Goal: Browse casually: Explore the website without a specific task or goal

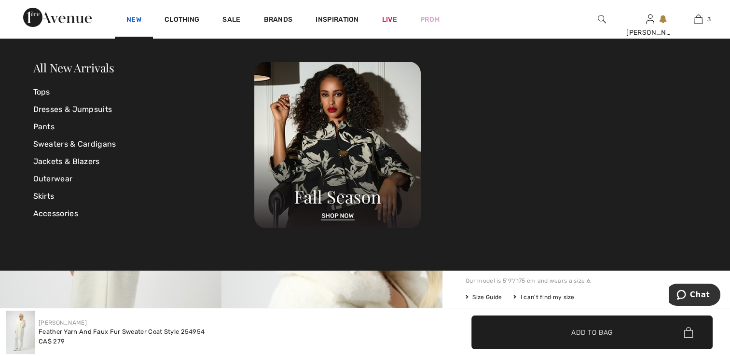
click at [132, 20] on link "New" at bounding box center [133, 20] width 15 height 10
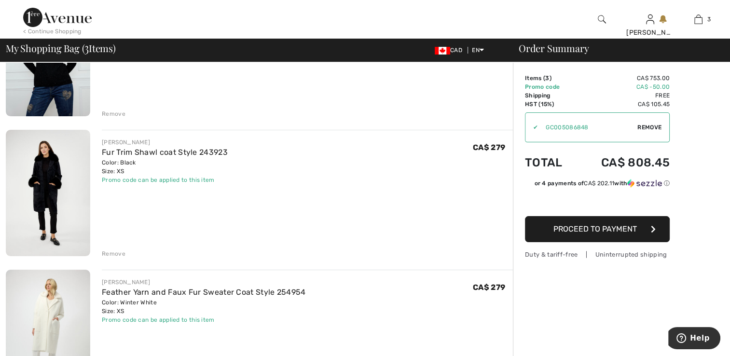
scroll to position [193, 0]
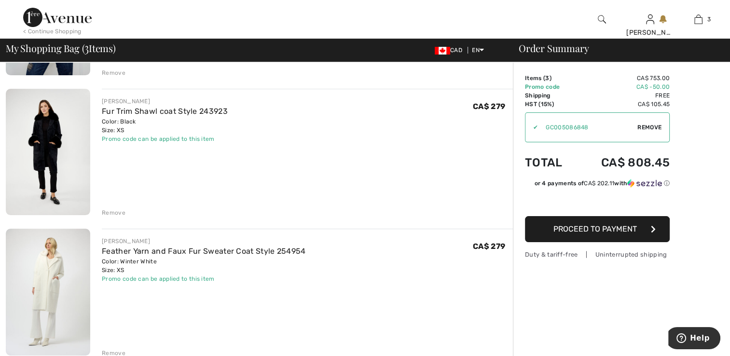
click at [37, 163] on img at bounding box center [48, 152] width 84 height 127
click at [55, 269] on img at bounding box center [48, 292] width 84 height 126
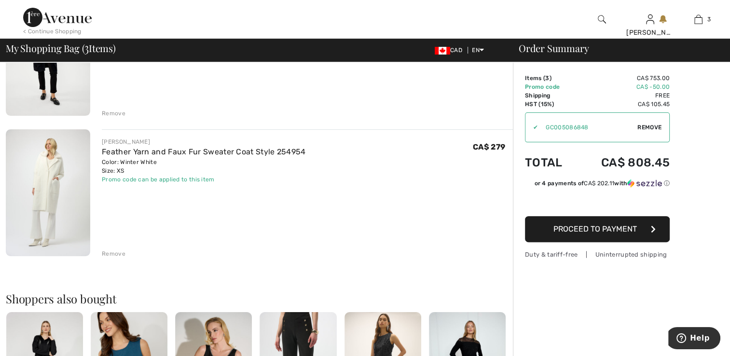
scroll to position [386, 0]
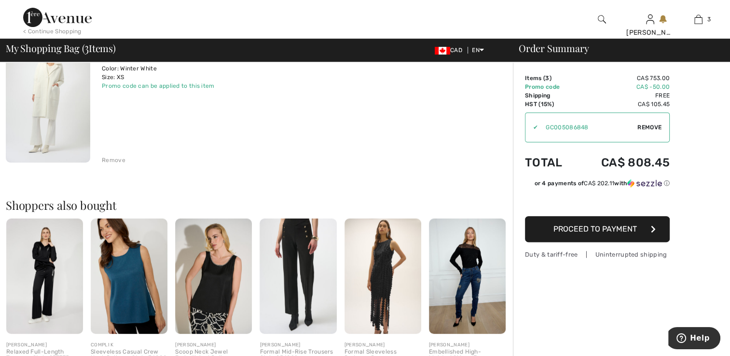
click at [29, 111] on img at bounding box center [48, 99] width 84 height 126
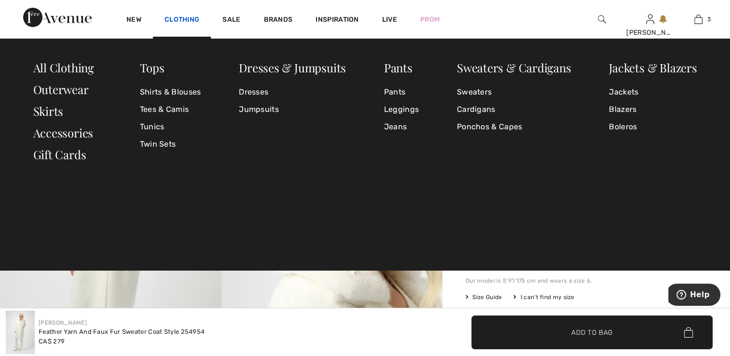
click at [179, 21] on link "Clothing" at bounding box center [181, 20] width 35 height 10
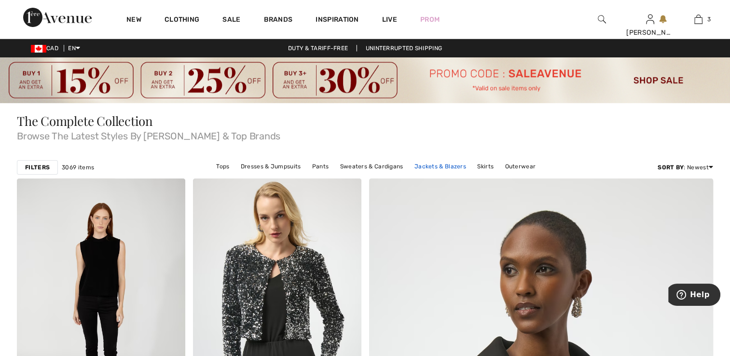
click at [432, 165] on link "Jackets & Blazers" at bounding box center [439, 166] width 61 height 13
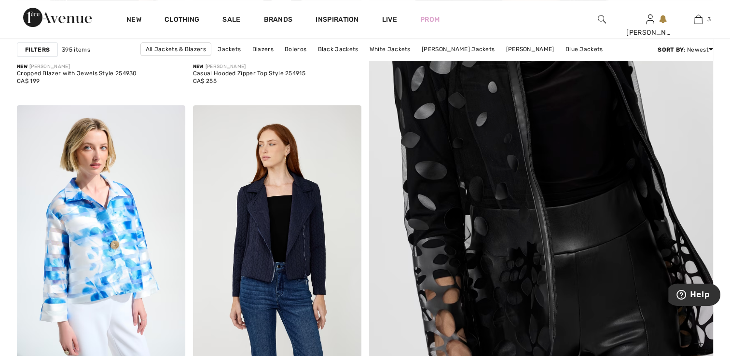
scroll to position [386, 0]
click at [514, 221] on img at bounding box center [540, 116] width 413 height 619
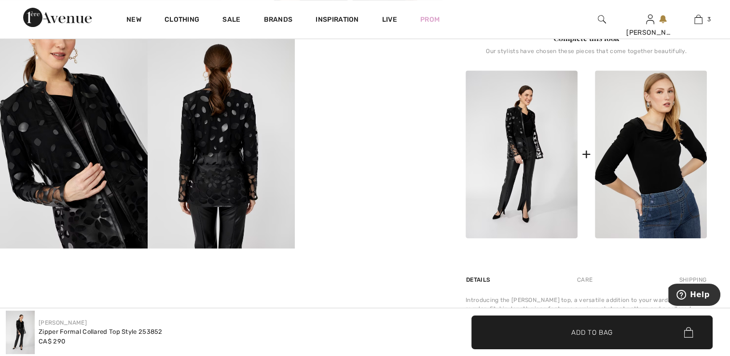
scroll to position [434, 0]
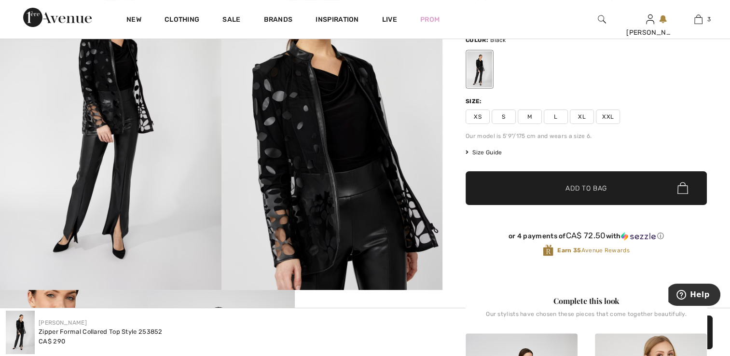
click at [133, 157] on img at bounding box center [110, 125] width 221 height 332
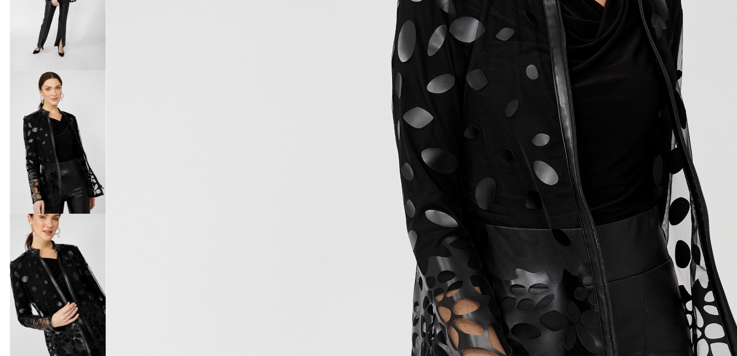
scroll to position [145, 0]
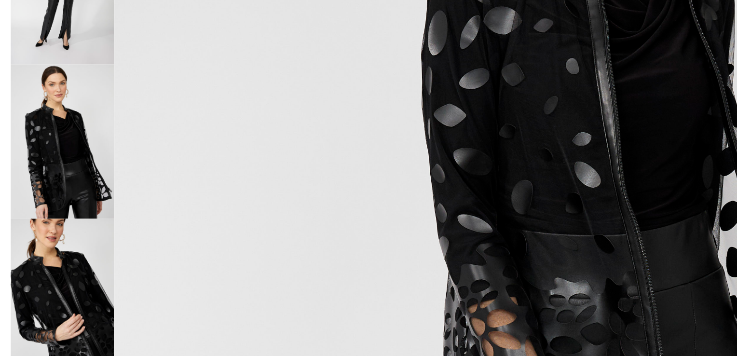
click at [47, 157] on img at bounding box center [39, 144] width 64 height 96
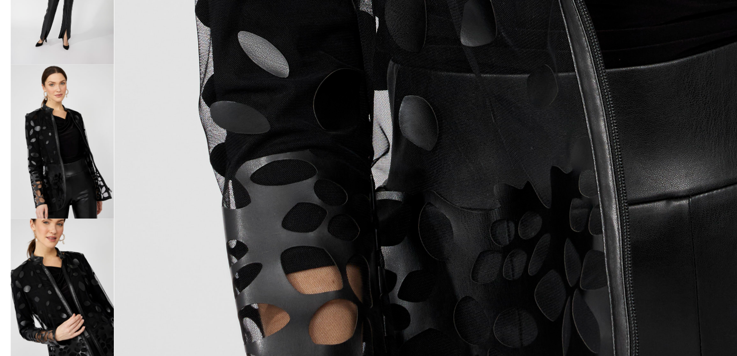
scroll to position [601, 0]
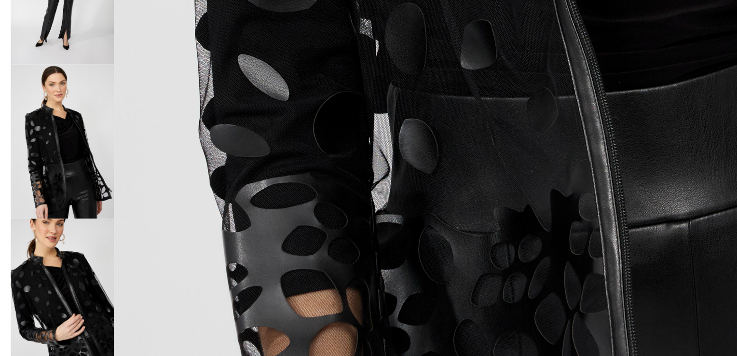
click at [56, 232] on img at bounding box center [39, 240] width 64 height 96
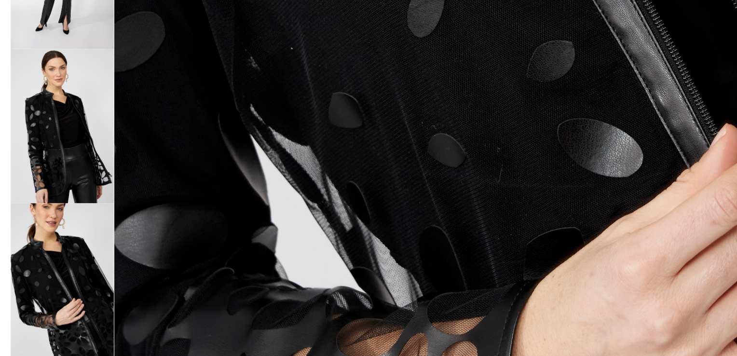
scroll to position [15, 0]
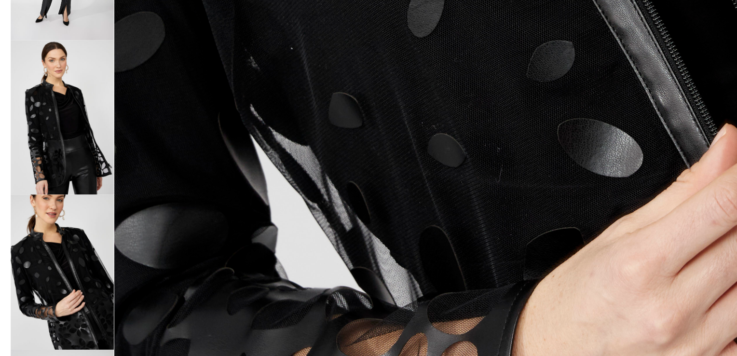
click at [41, 210] on img at bounding box center [39, 225] width 64 height 96
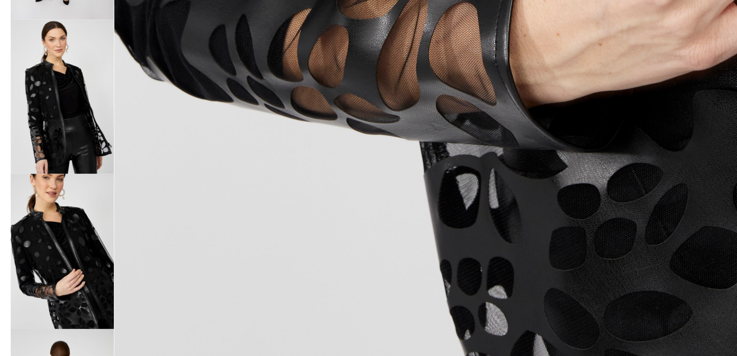
scroll to position [145, 0]
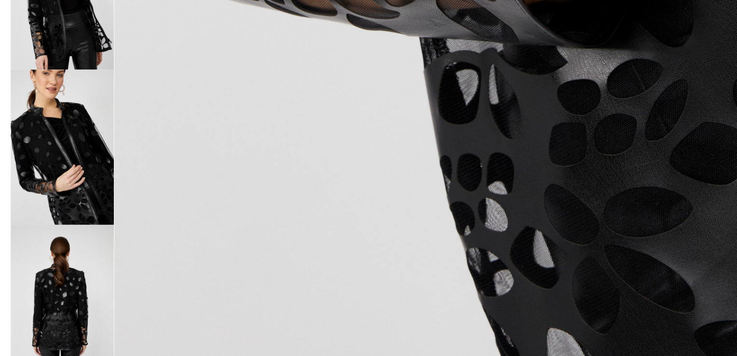
click at [40, 311] on img at bounding box center [39, 322] width 64 height 96
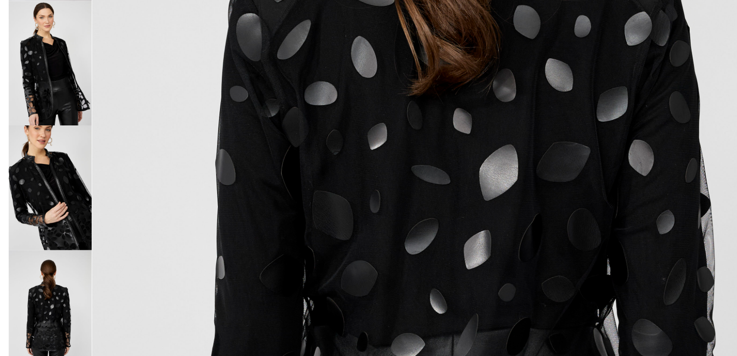
scroll to position [143, 0]
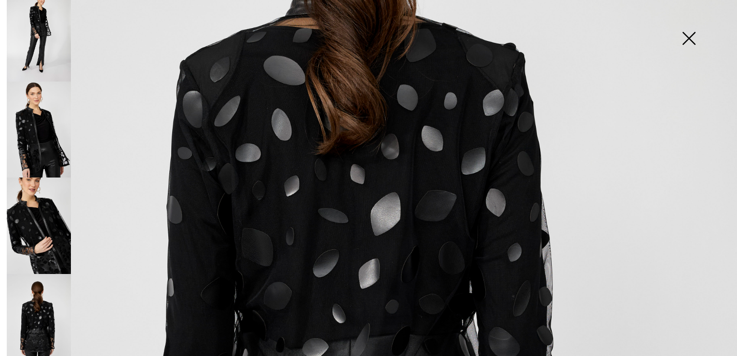
click at [692, 38] on img at bounding box center [689, 39] width 48 height 50
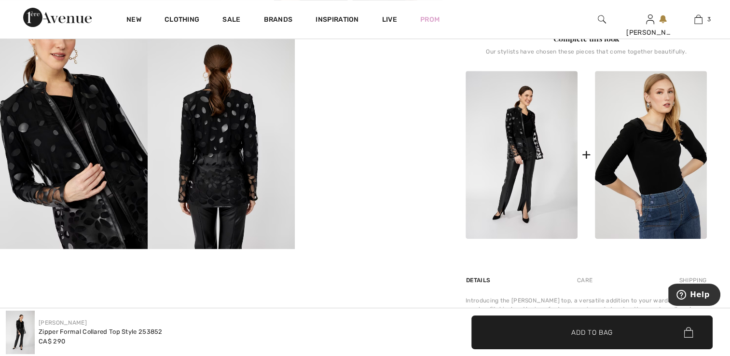
scroll to position [432, 0]
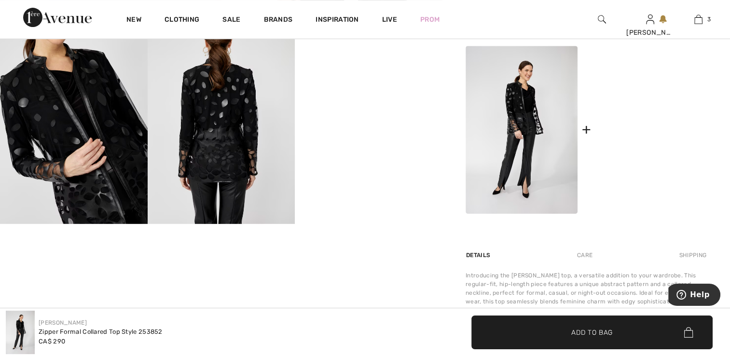
click at [614, 146] on img at bounding box center [651, 130] width 112 height 168
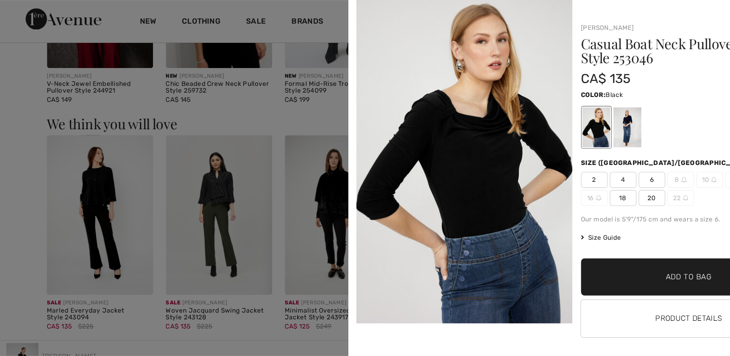
scroll to position [1006, 0]
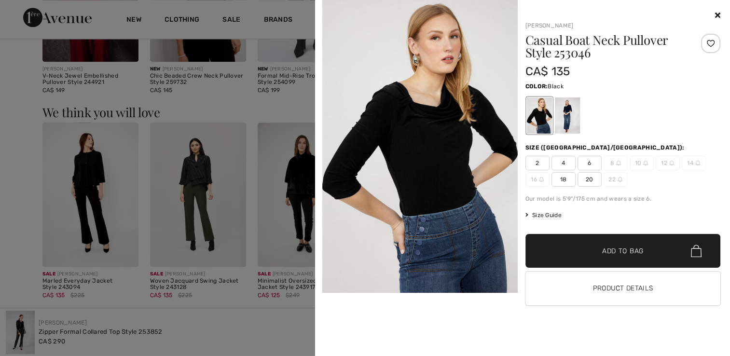
click at [23, 151] on div at bounding box center [365, 178] width 730 height 356
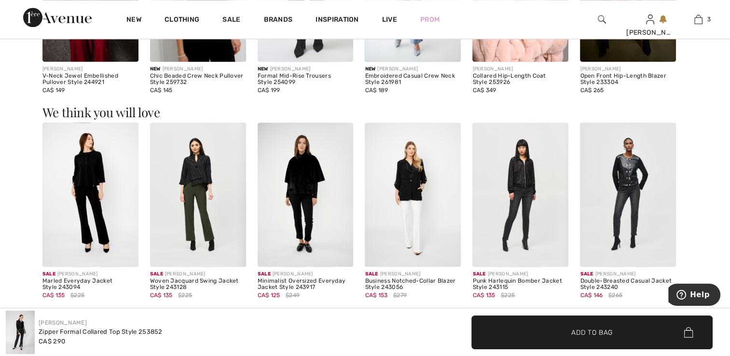
click at [302, 225] on img at bounding box center [306, 195] width 96 height 144
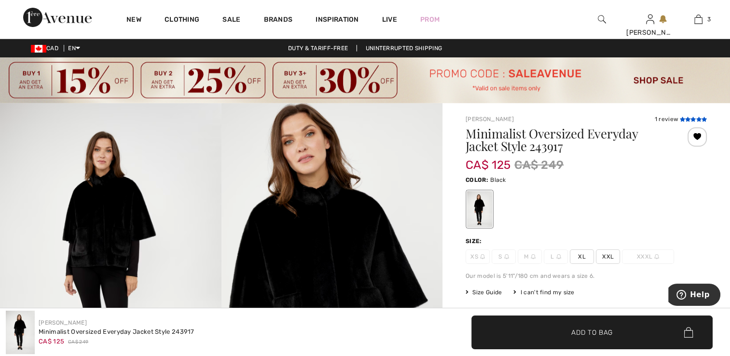
click at [688, 120] on icon at bounding box center [687, 119] width 5 height 5
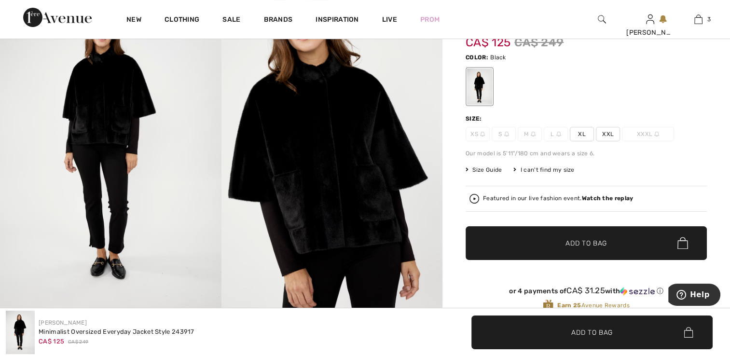
scroll to position [122, 0]
click at [322, 157] on img at bounding box center [331, 147] width 221 height 332
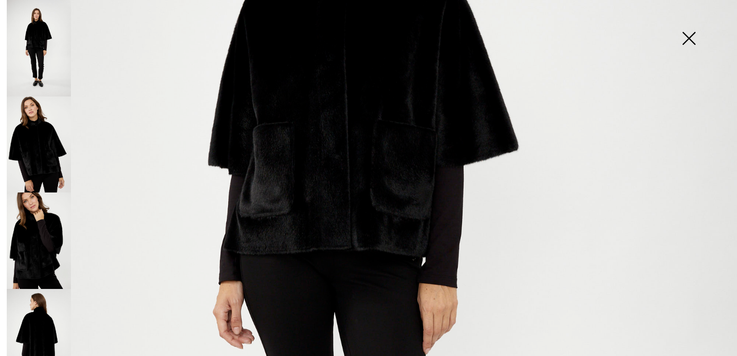
scroll to position [338, 0]
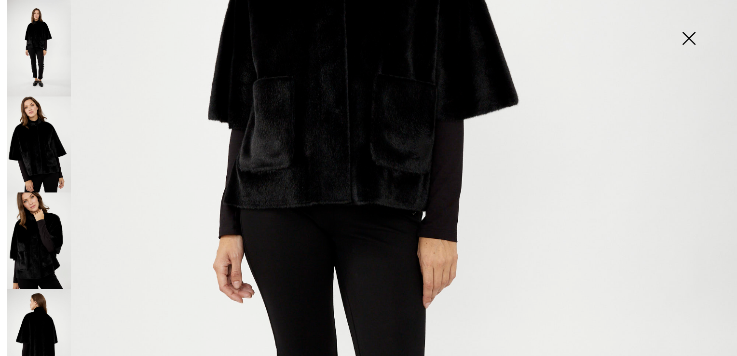
click at [27, 142] on img at bounding box center [39, 144] width 64 height 96
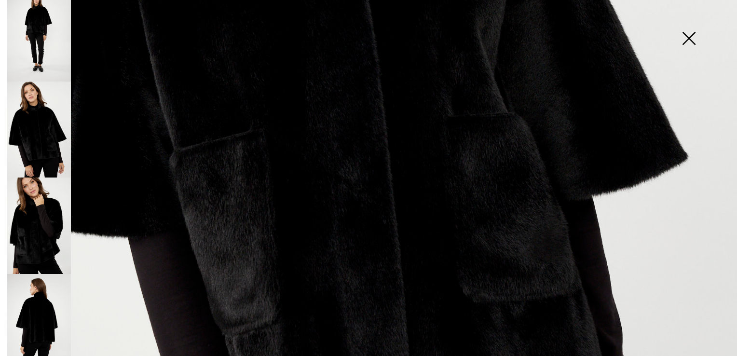
scroll to position [675, 0]
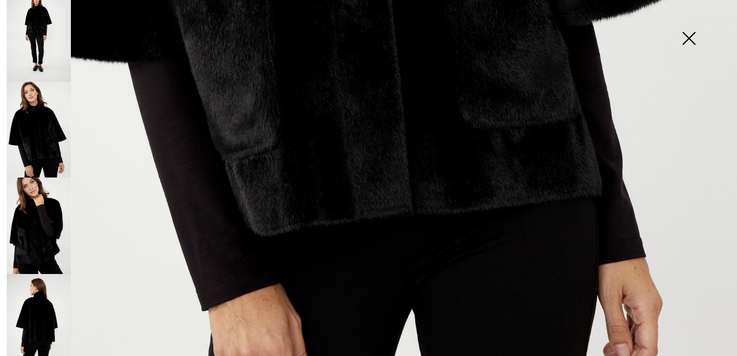
click at [42, 227] on img at bounding box center [39, 225] width 64 height 96
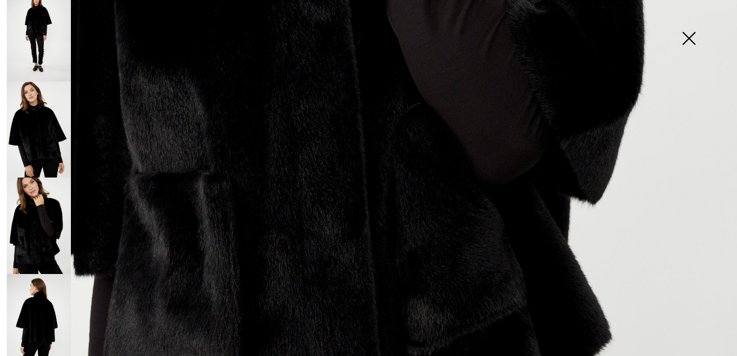
scroll to position [434, 0]
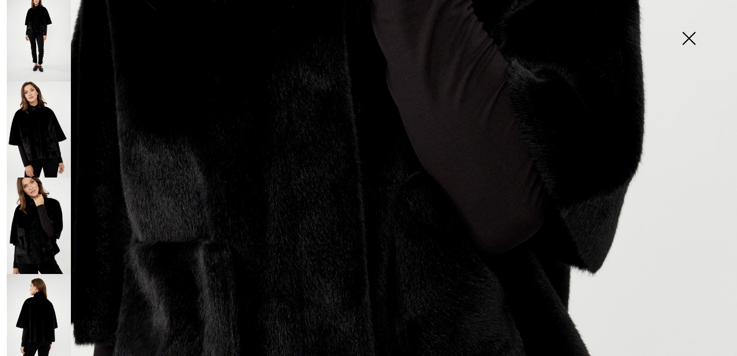
click at [690, 35] on img at bounding box center [689, 39] width 48 height 50
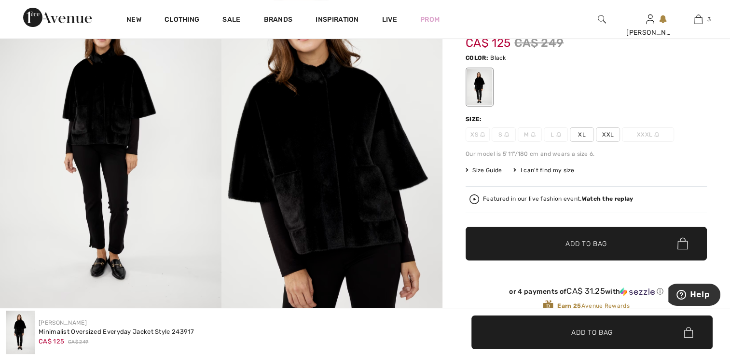
scroll to position [74, 0]
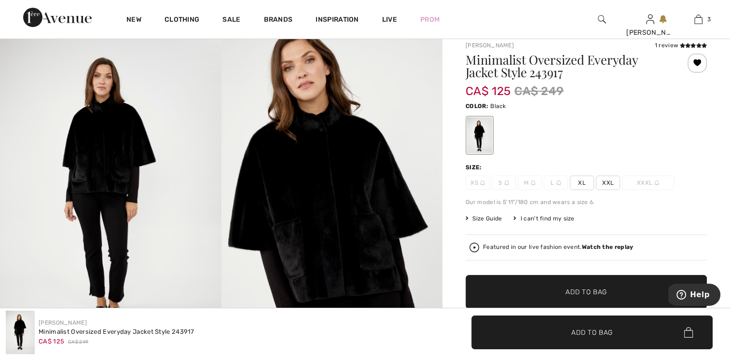
click at [600, 246] on strong "Watch the replay" at bounding box center [608, 247] width 52 height 7
click at [386, 21] on link "Live" at bounding box center [389, 19] width 15 height 10
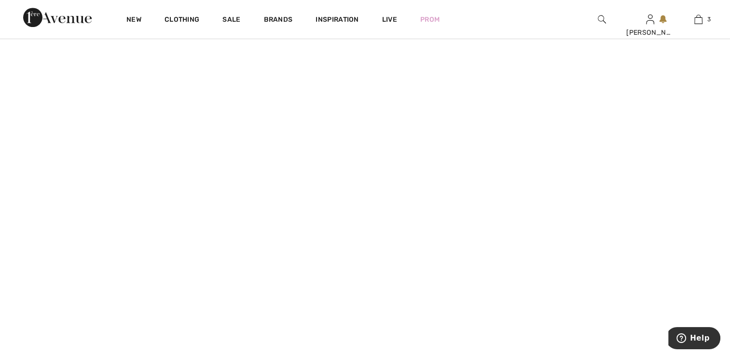
scroll to position [579, 0]
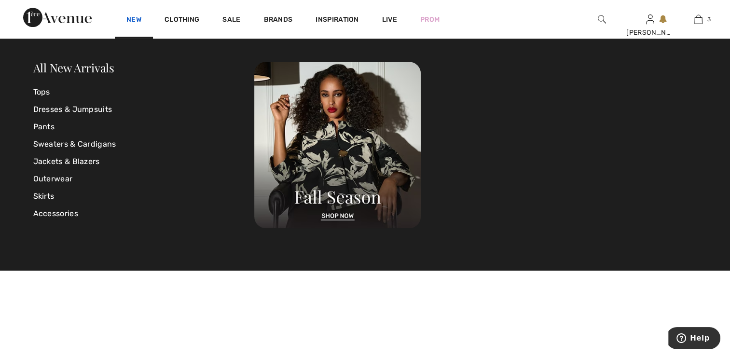
click at [136, 19] on link "New" at bounding box center [133, 20] width 15 height 10
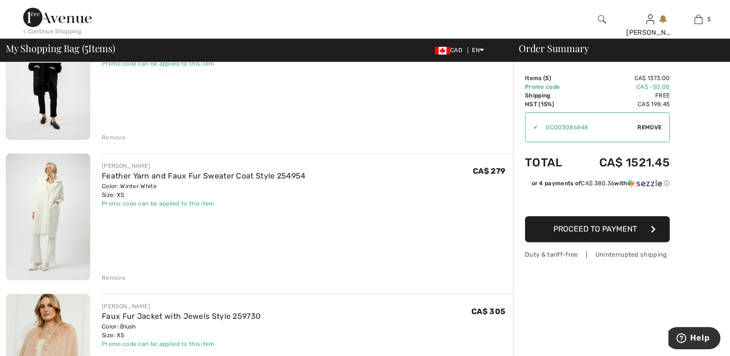
scroll to position [386, 0]
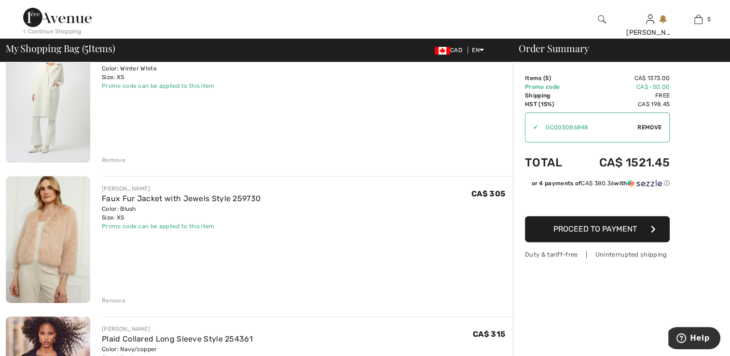
click at [118, 300] on div "Remove" at bounding box center [114, 300] width 24 height 9
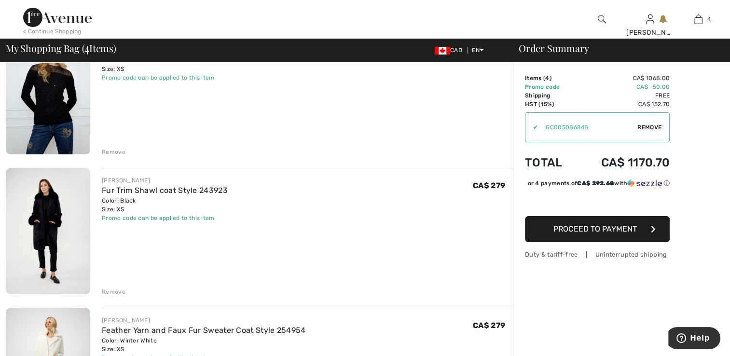
scroll to position [48, 0]
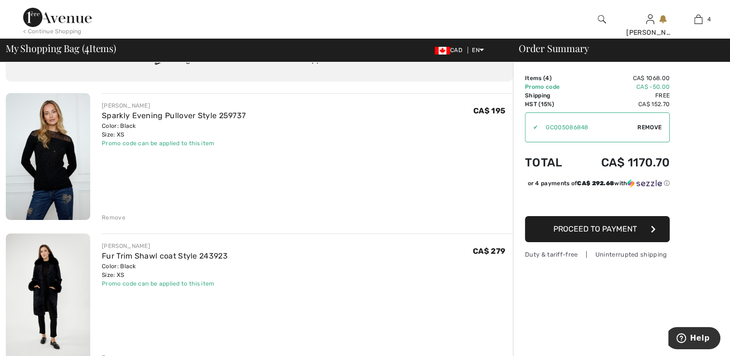
click at [58, 177] on img at bounding box center [48, 156] width 84 height 127
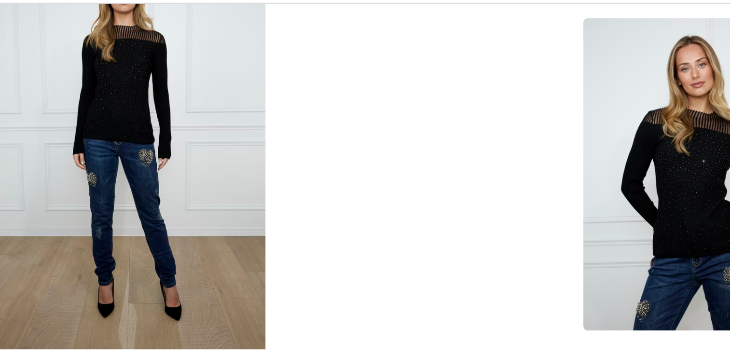
scroll to position [431, 0]
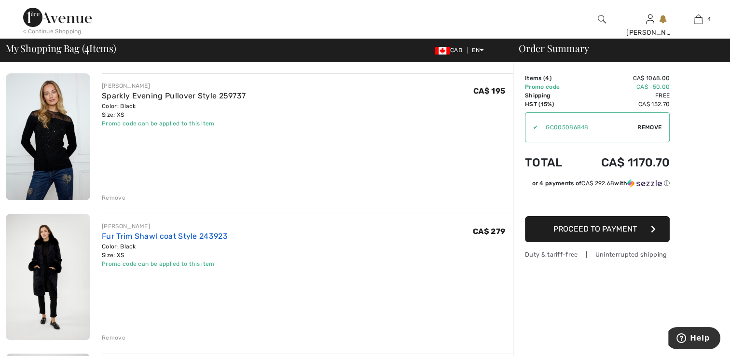
scroll to position [48, 0]
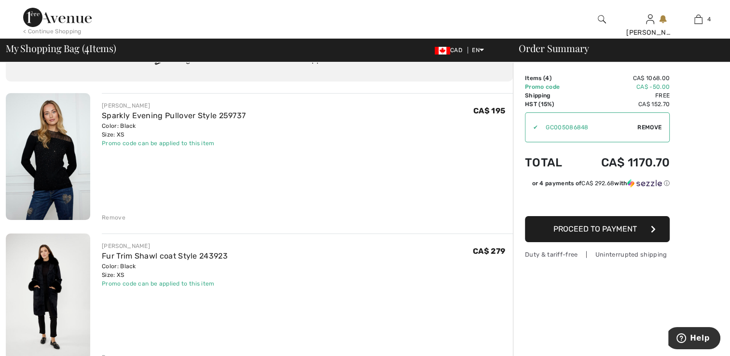
click at [110, 219] on div "Remove" at bounding box center [114, 217] width 24 height 9
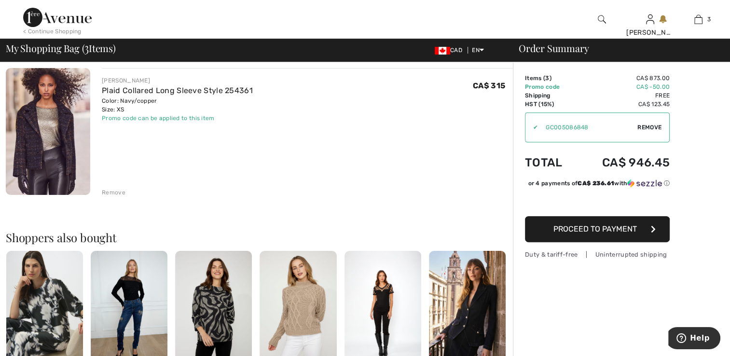
scroll to position [338, 0]
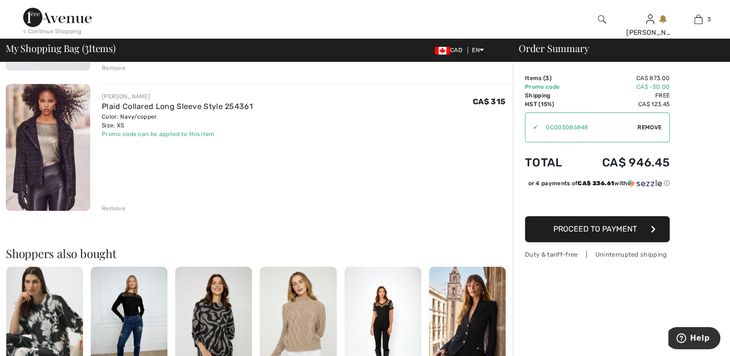
click at [59, 137] on img at bounding box center [48, 147] width 84 height 127
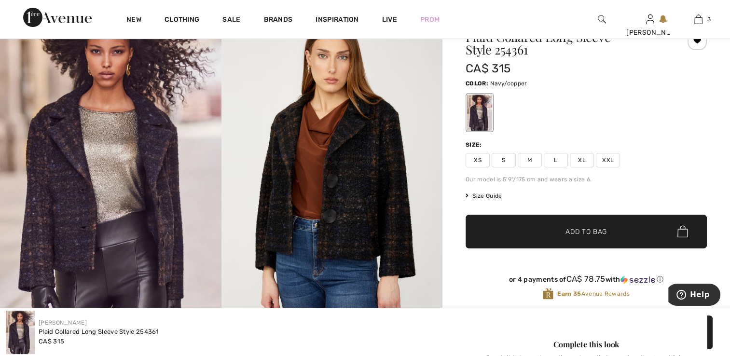
scroll to position [99, 0]
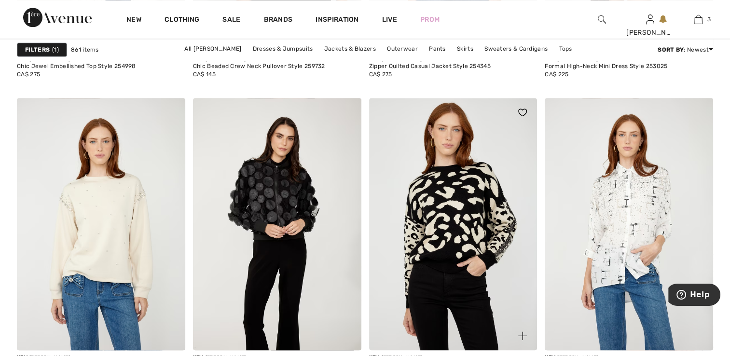
scroll to position [1206, 0]
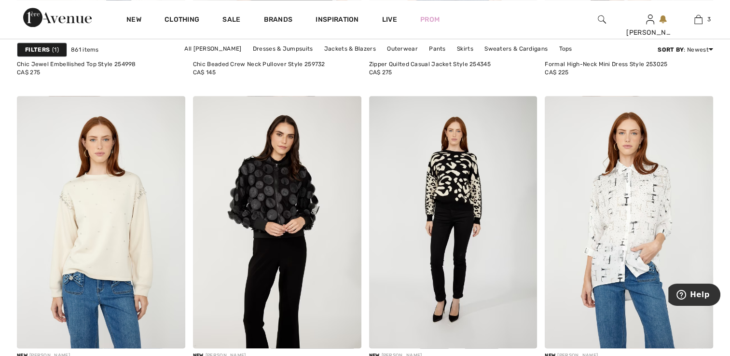
click at [596, 16] on div at bounding box center [601, 19] width 48 height 39
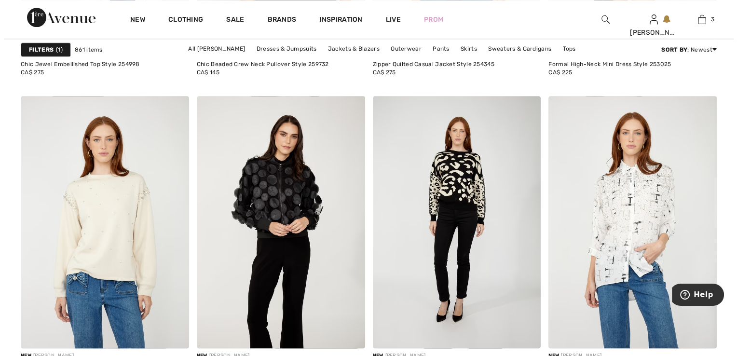
scroll to position [1213, 0]
